Goal: Navigation & Orientation: Go to known website

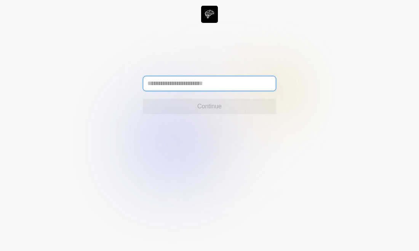
click at [235, 85] on input "text" at bounding box center [209, 83] width 133 height 15
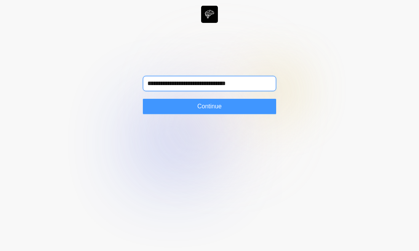
type input "**********"
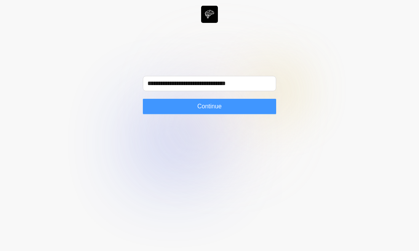
click at [229, 108] on button "Continue" at bounding box center [209, 106] width 133 height 15
